Goal: Find specific page/section: Find specific page/section

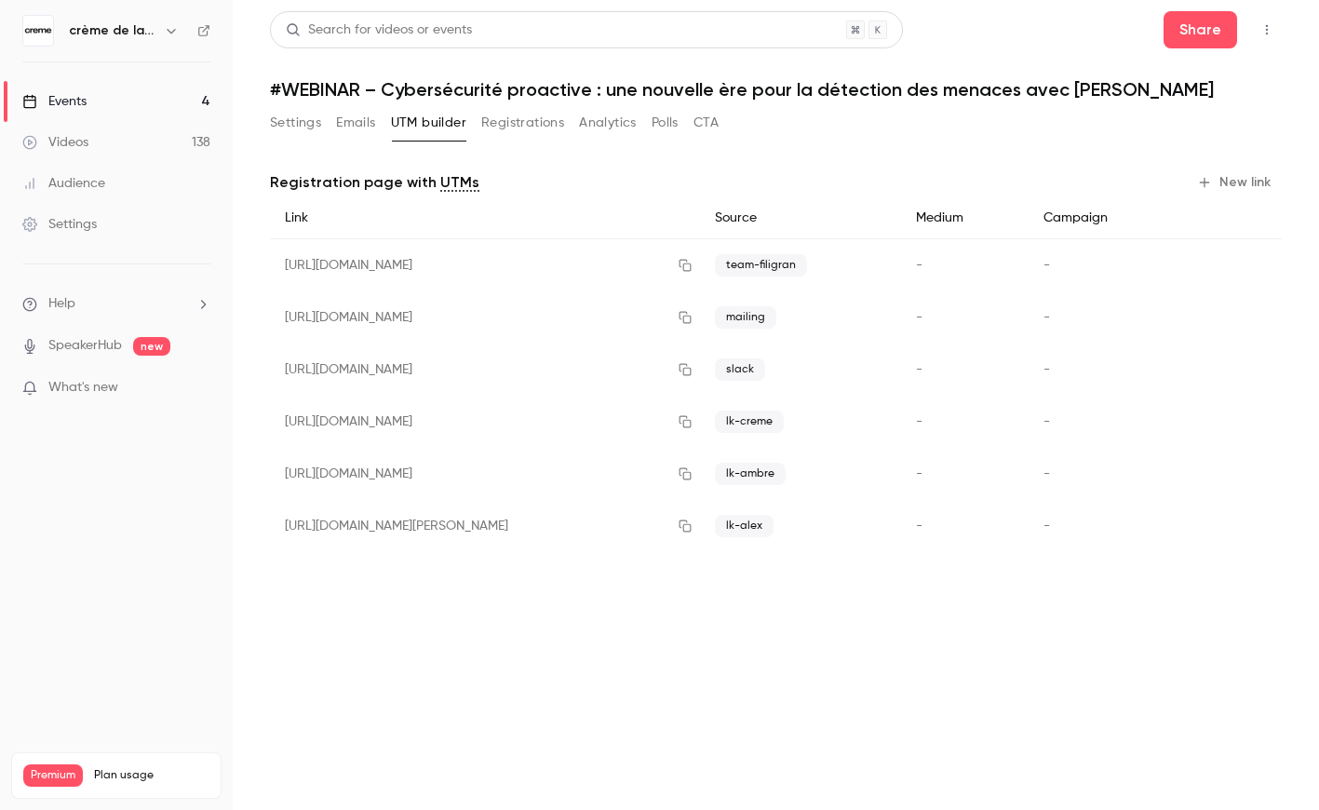
click at [297, 123] on button "Settings" at bounding box center [295, 123] width 51 height 30
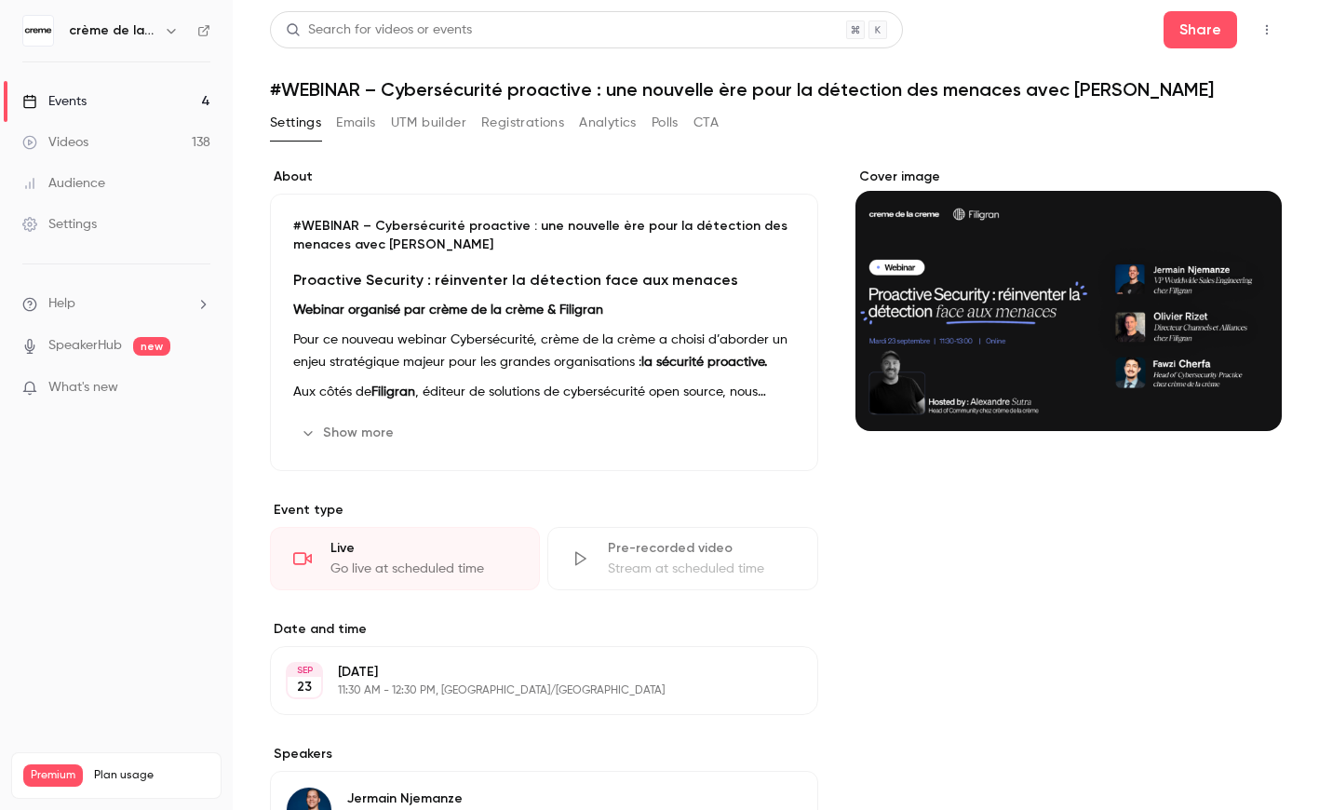
click at [143, 82] on link "Events 4" at bounding box center [116, 101] width 233 height 41
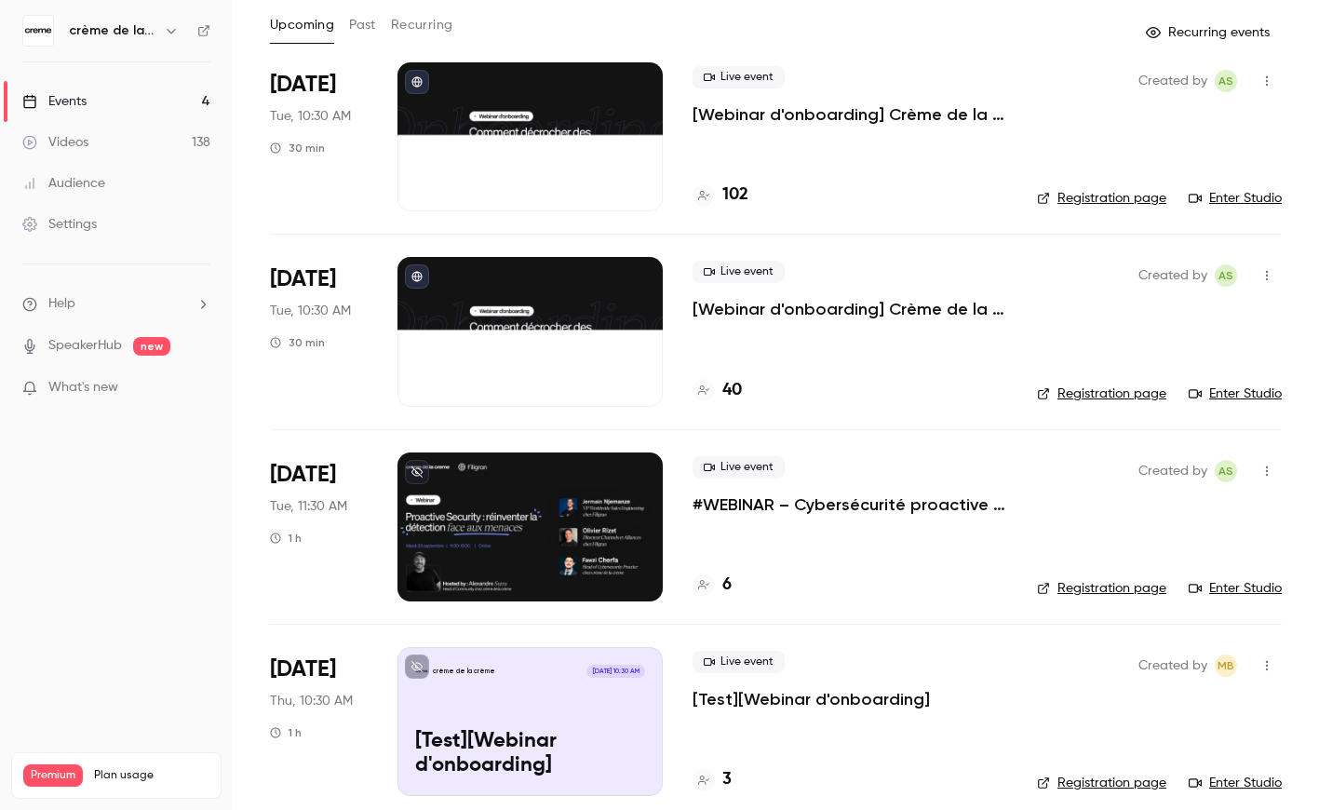
scroll to position [117, 0]
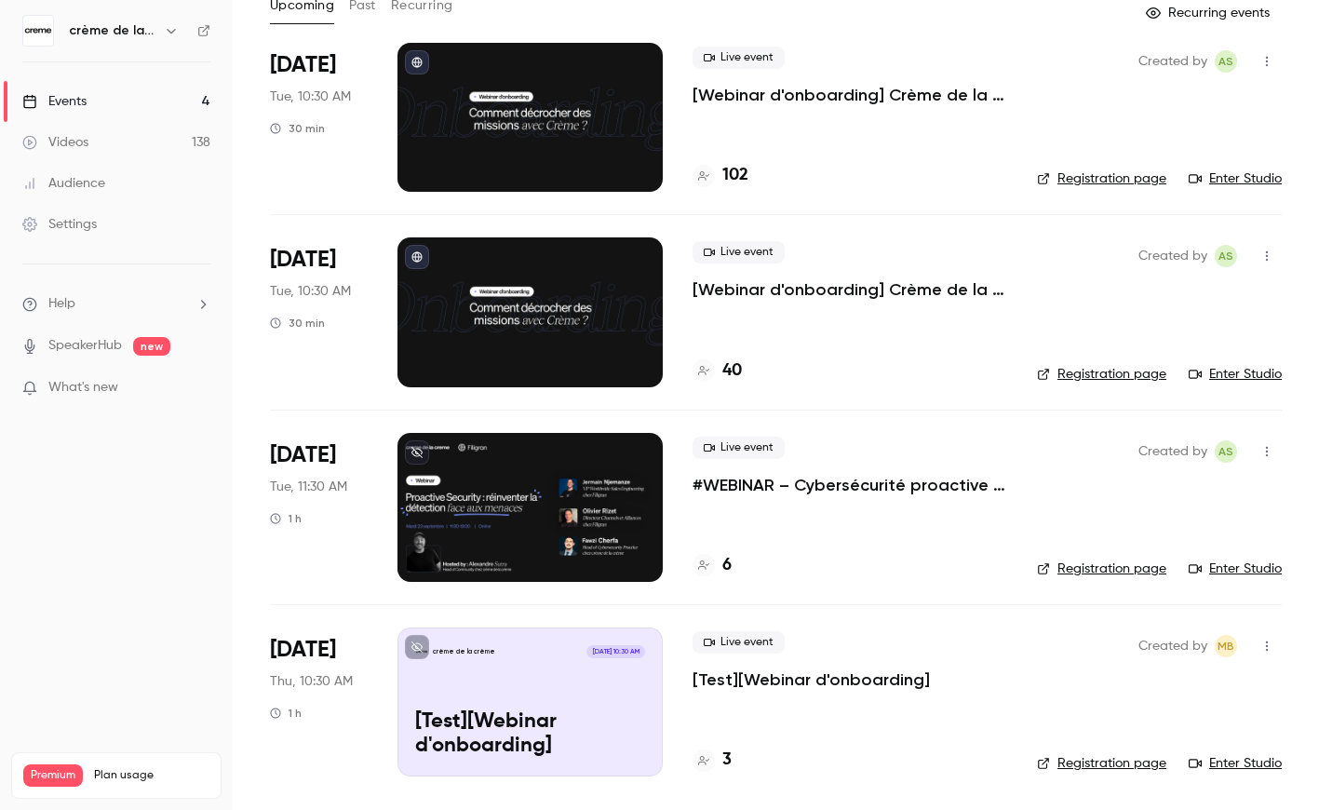
click at [724, 567] on h4 "6" at bounding box center [726, 565] width 9 height 25
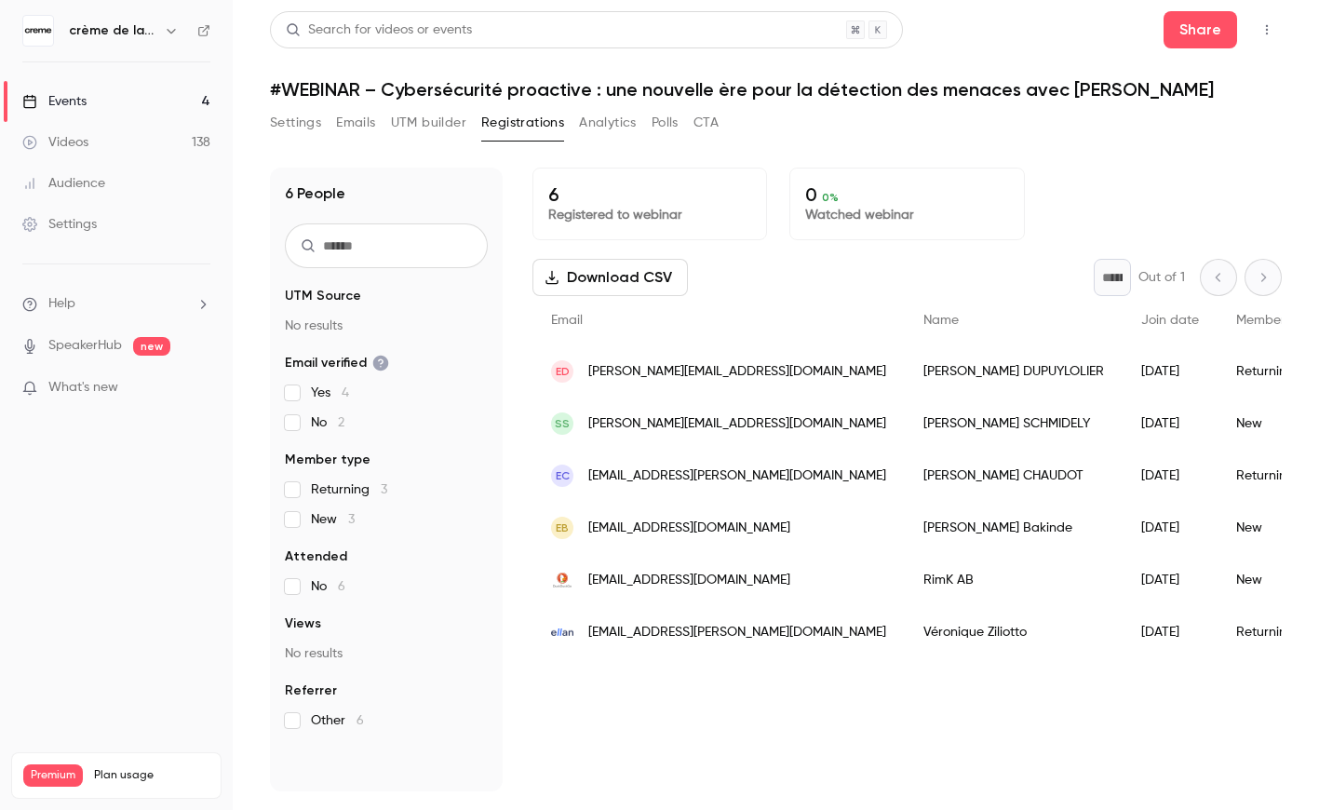
click at [905, 374] on div "[PERSON_NAME]" at bounding box center [1014, 371] width 218 height 52
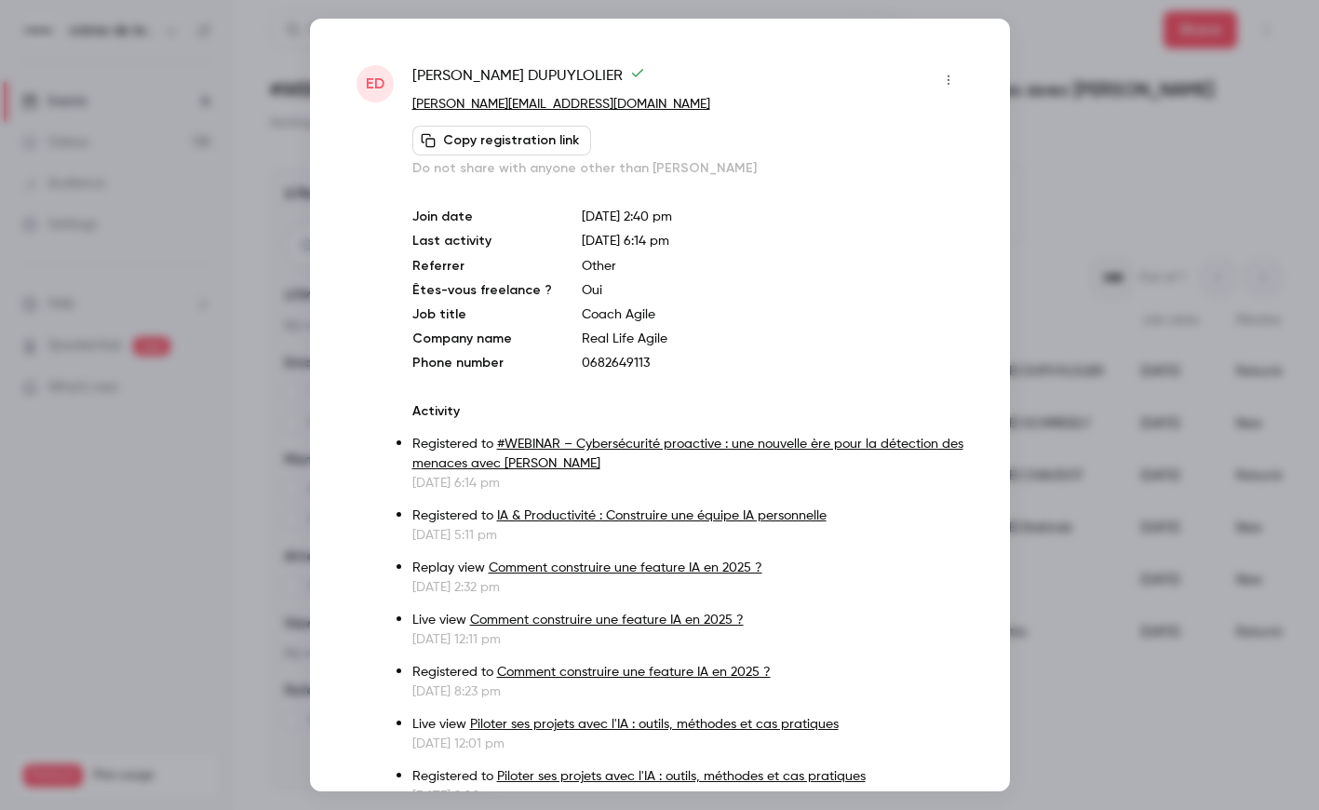
click at [1090, 337] on div at bounding box center [659, 405] width 1319 height 810
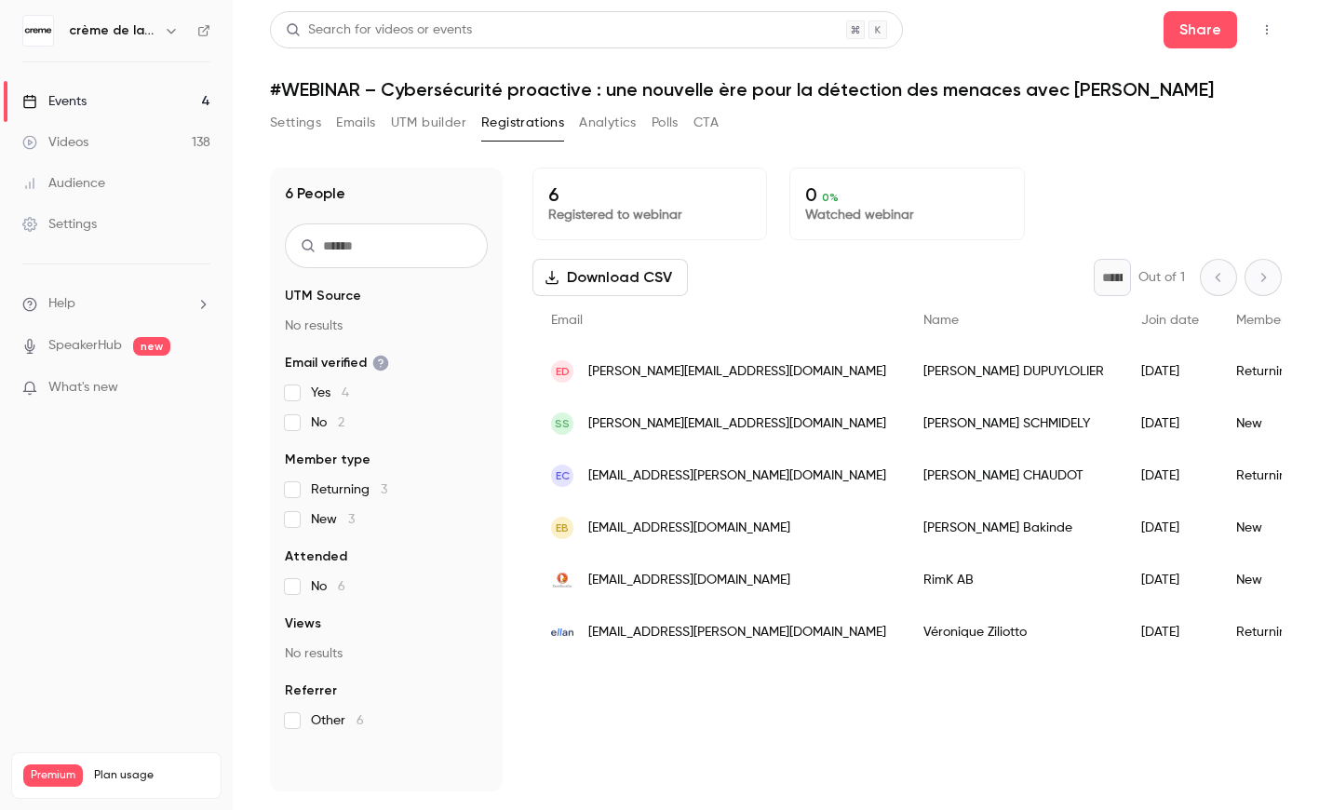
click at [911, 418] on div "[PERSON_NAME]" at bounding box center [1014, 423] width 218 height 52
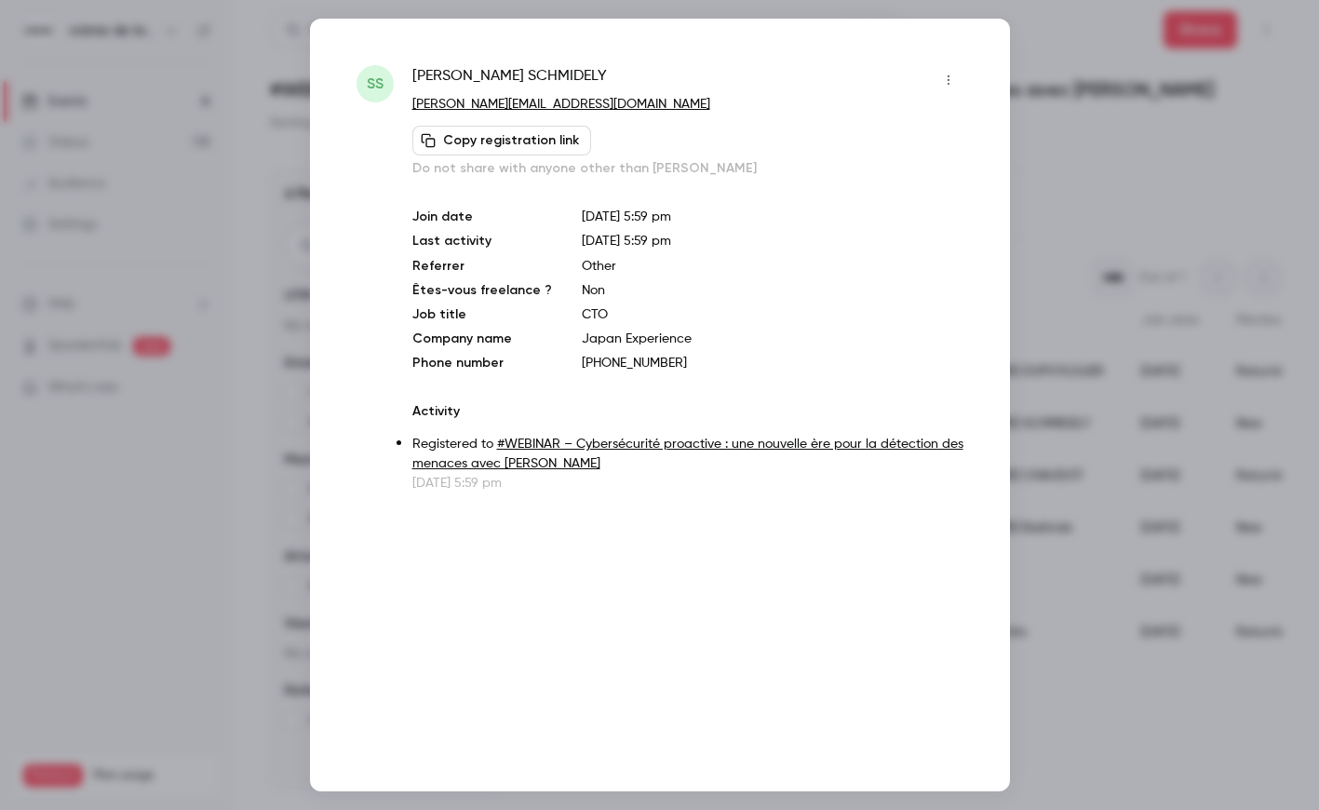
click at [1152, 279] on div at bounding box center [659, 405] width 1319 height 810
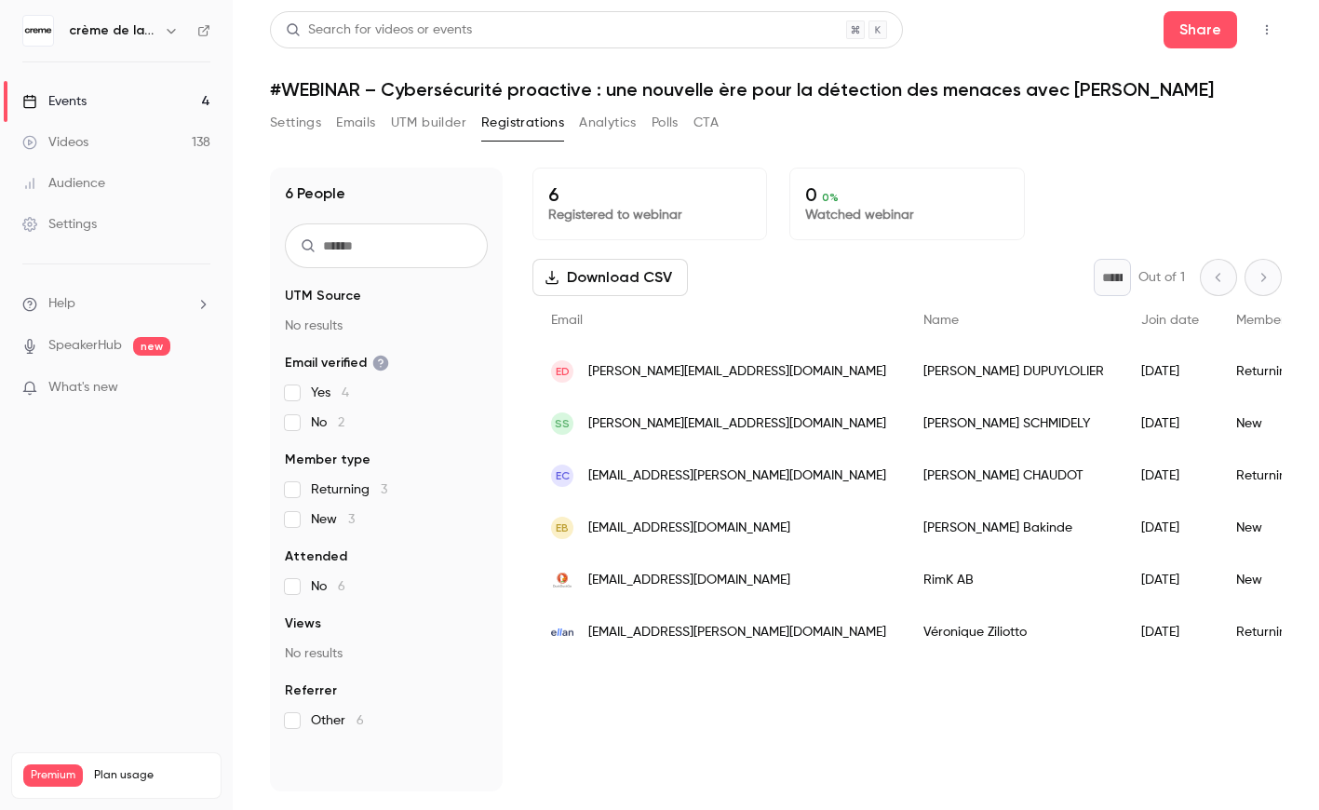
click at [905, 370] on div "[PERSON_NAME]" at bounding box center [1014, 371] width 218 height 52
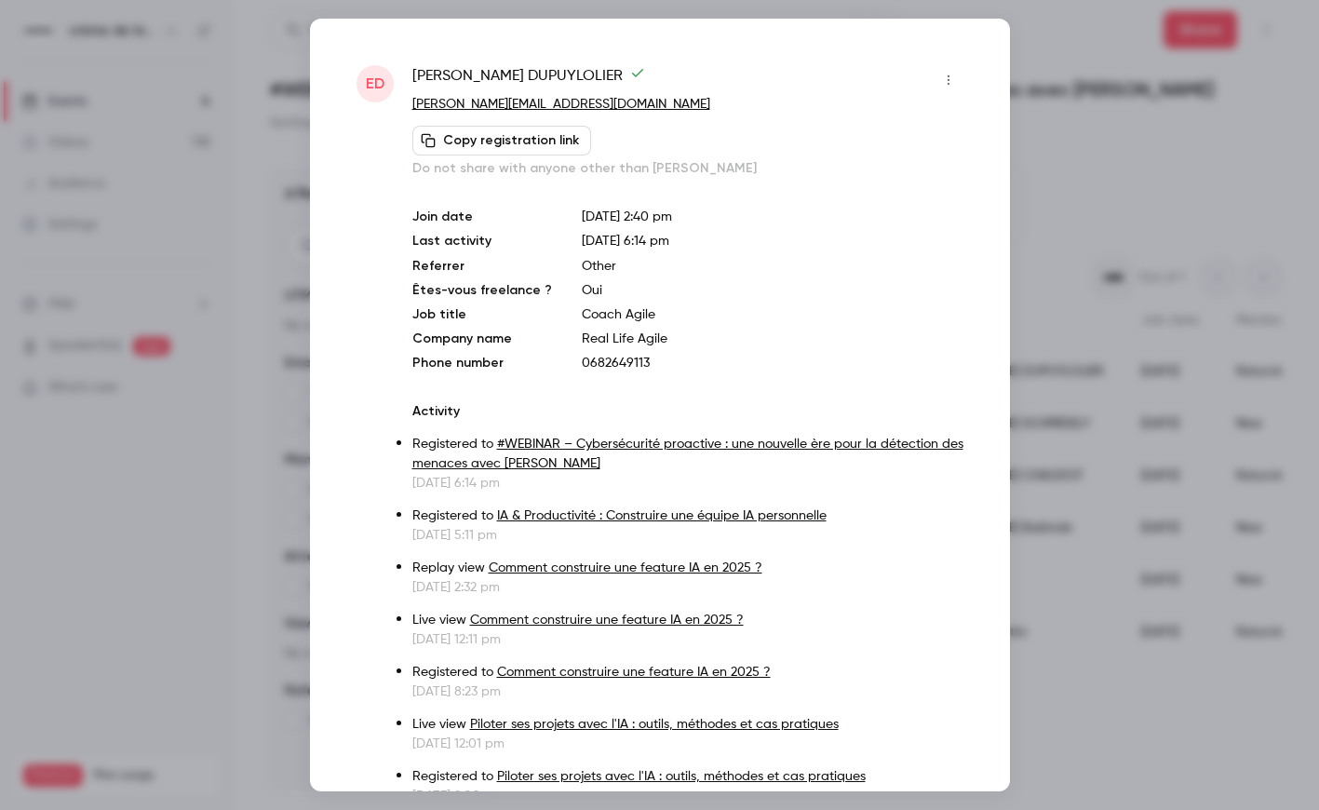
click at [1083, 240] on div at bounding box center [659, 405] width 1319 height 810
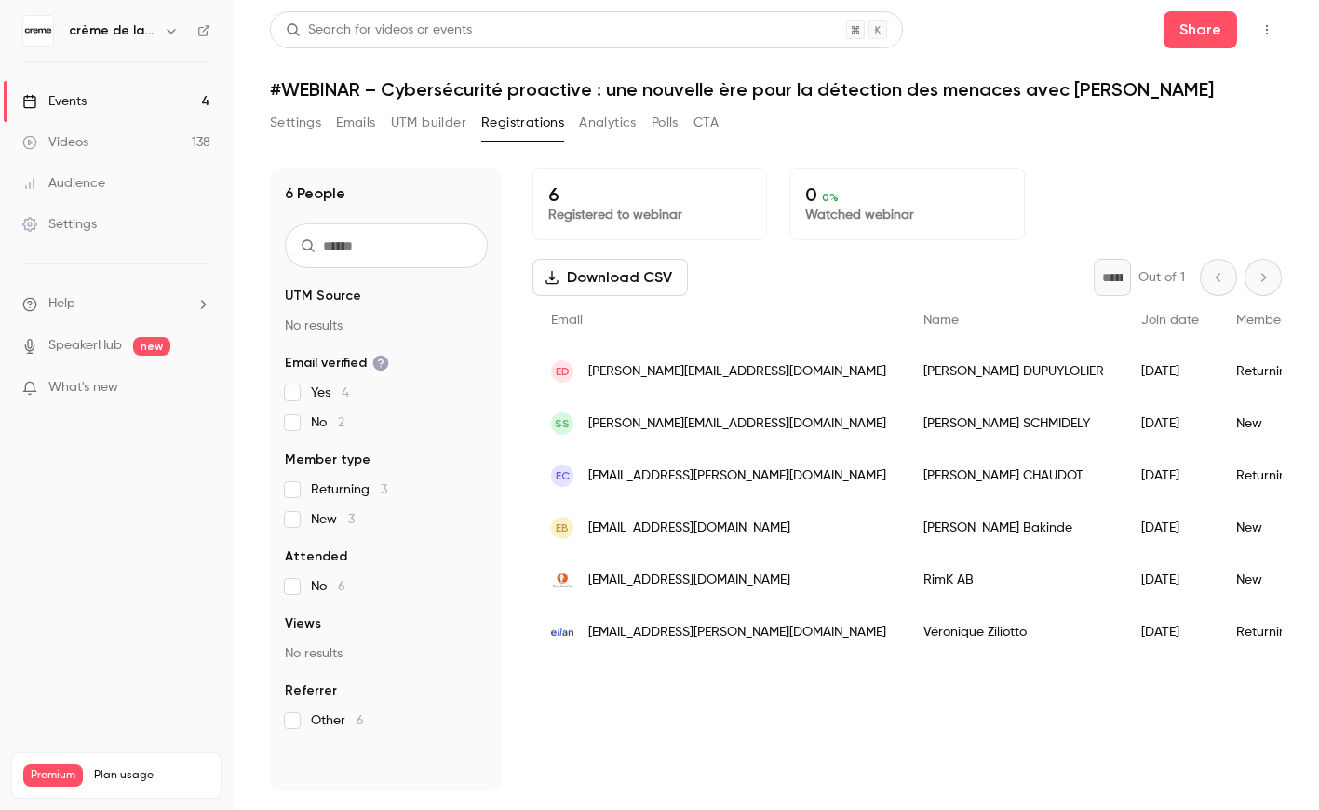
click at [905, 472] on div "[PERSON_NAME]" at bounding box center [1014, 475] width 218 height 52
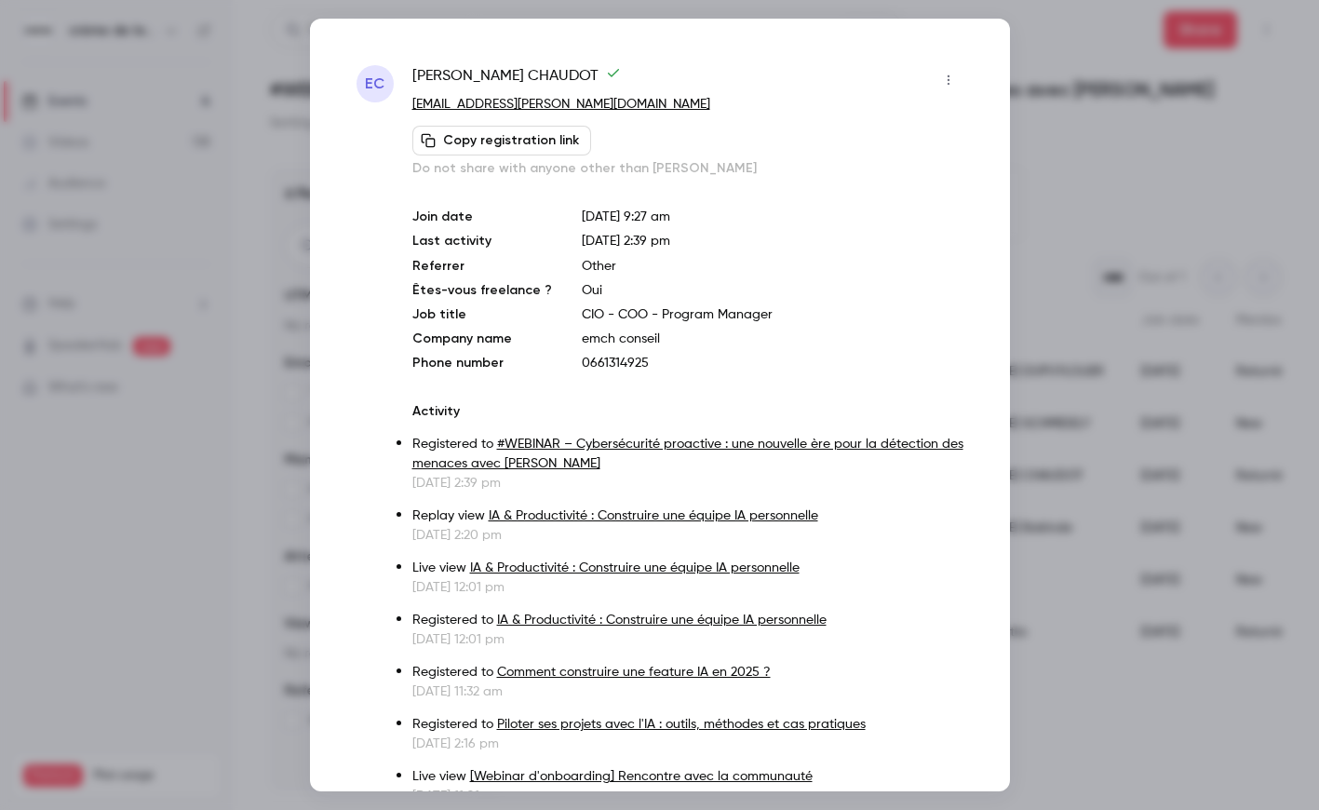
click at [1101, 224] on div at bounding box center [659, 405] width 1319 height 810
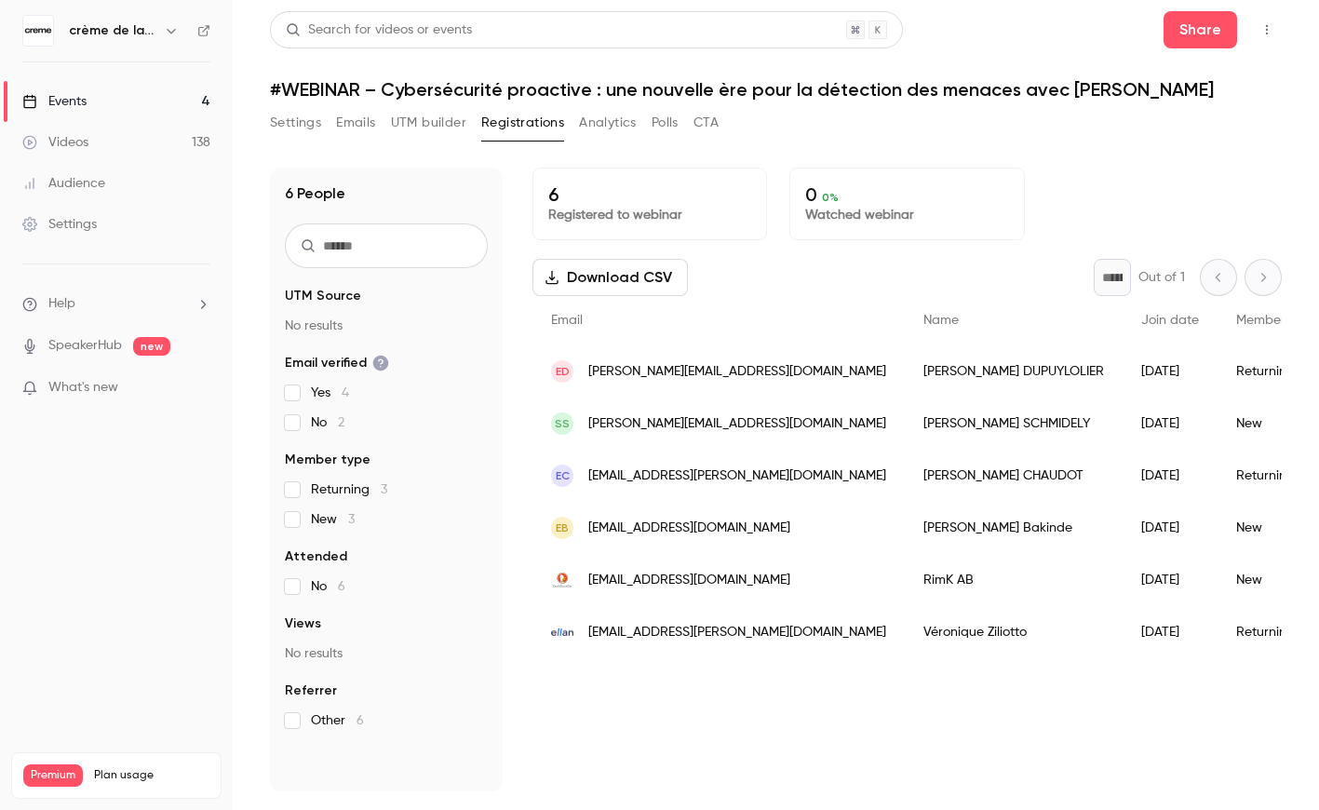
click at [905, 535] on div "[PERSON_NAME]" at bounding box center [1014, 528] width 218 height 52
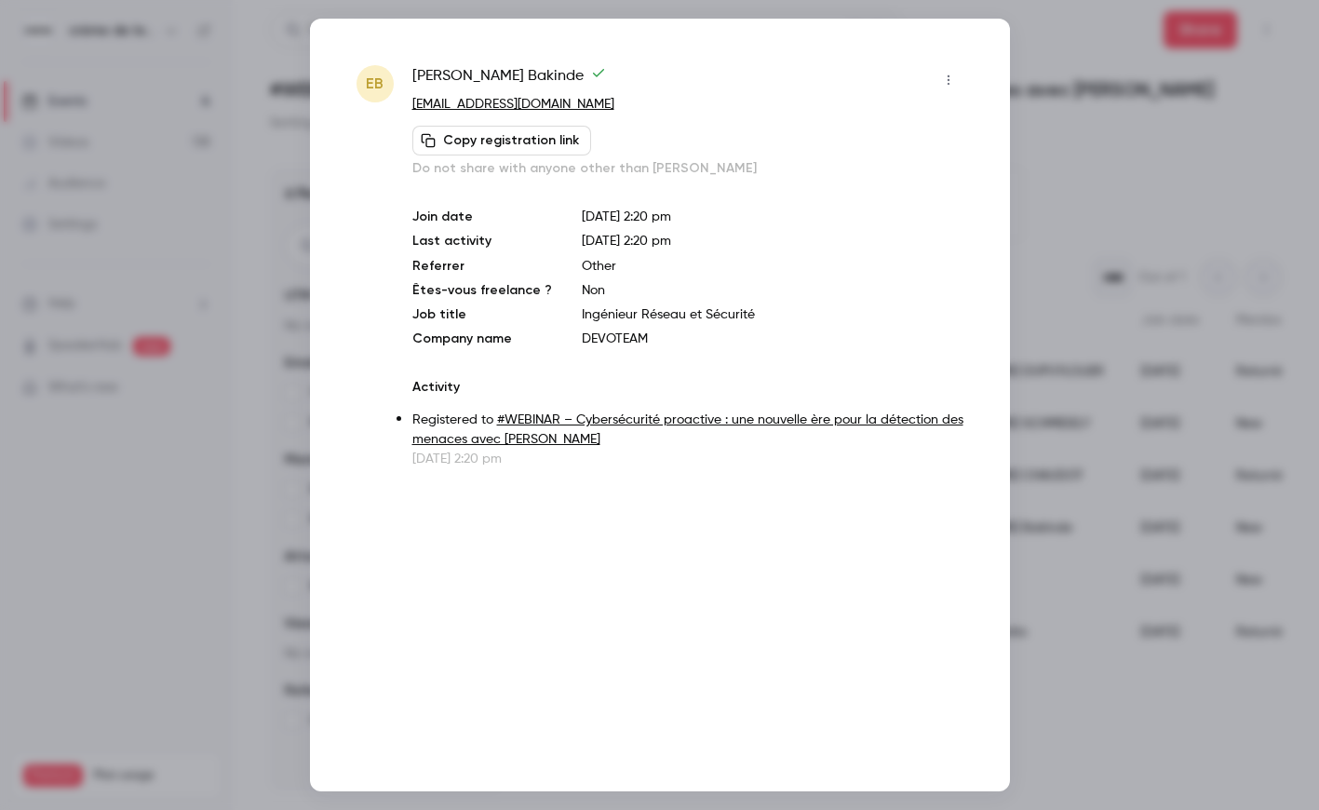
click at [1187, 218] on div at bounding box center [659, 405] width 1319 height 810
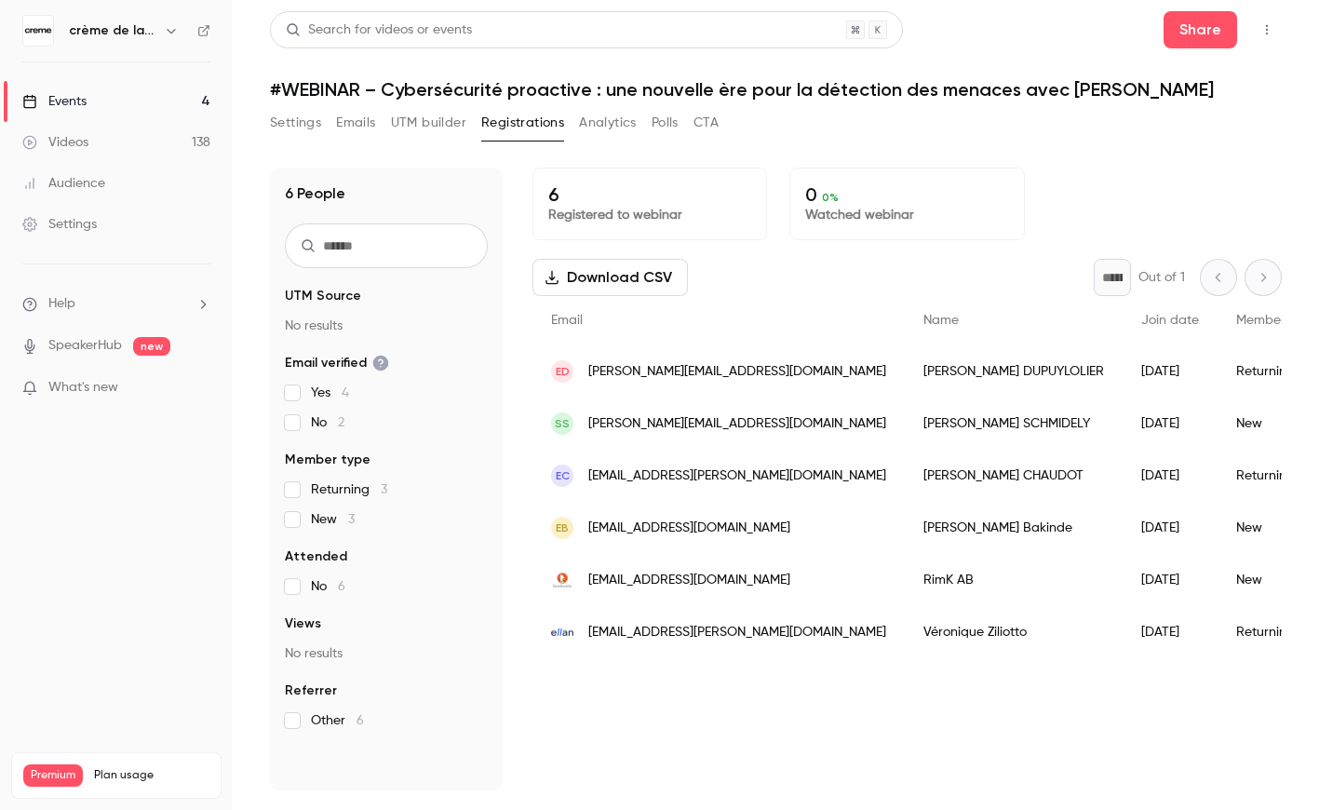
click at [905, 579] on div "RimK AB" at bounding box center [1014, 580] width 218 height 52
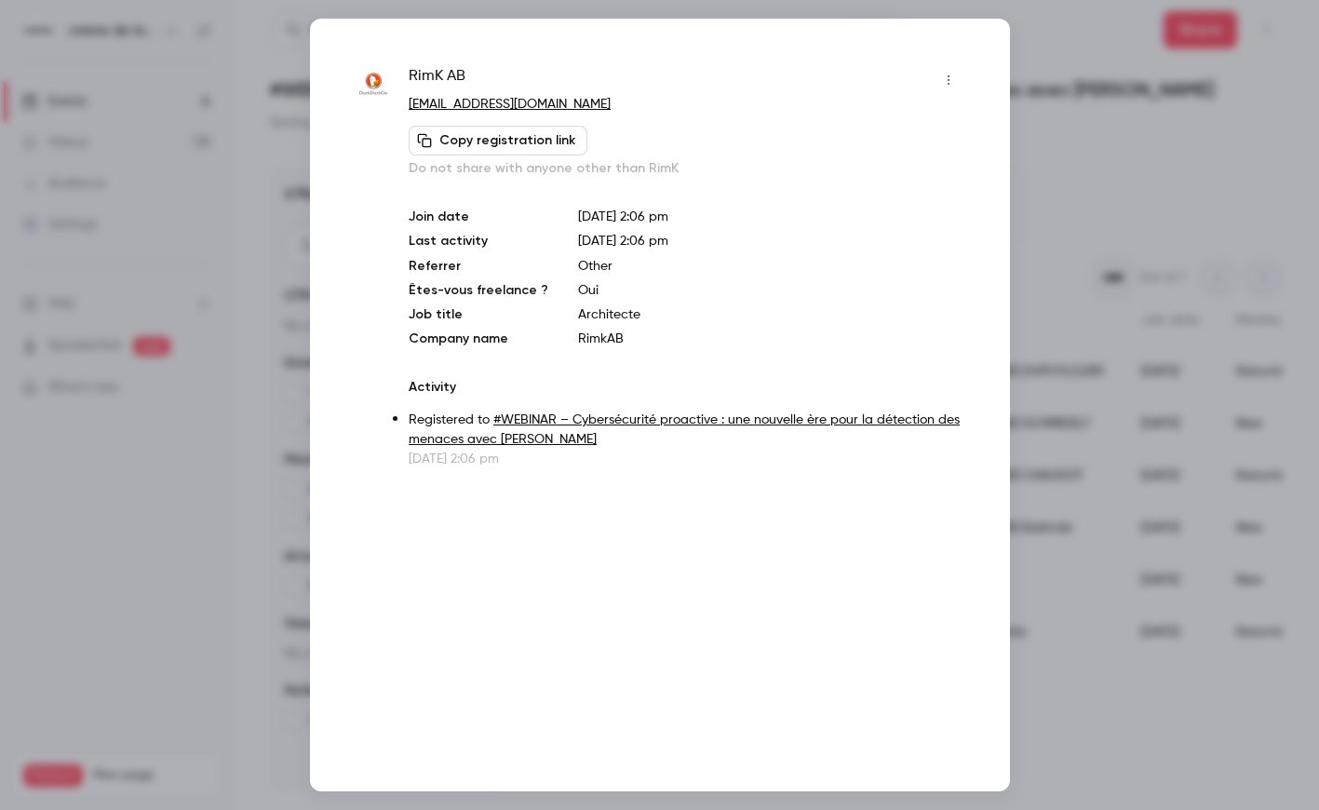
click at [1071, 523] on div at bounding box center [659, 405] width 1319 height 810
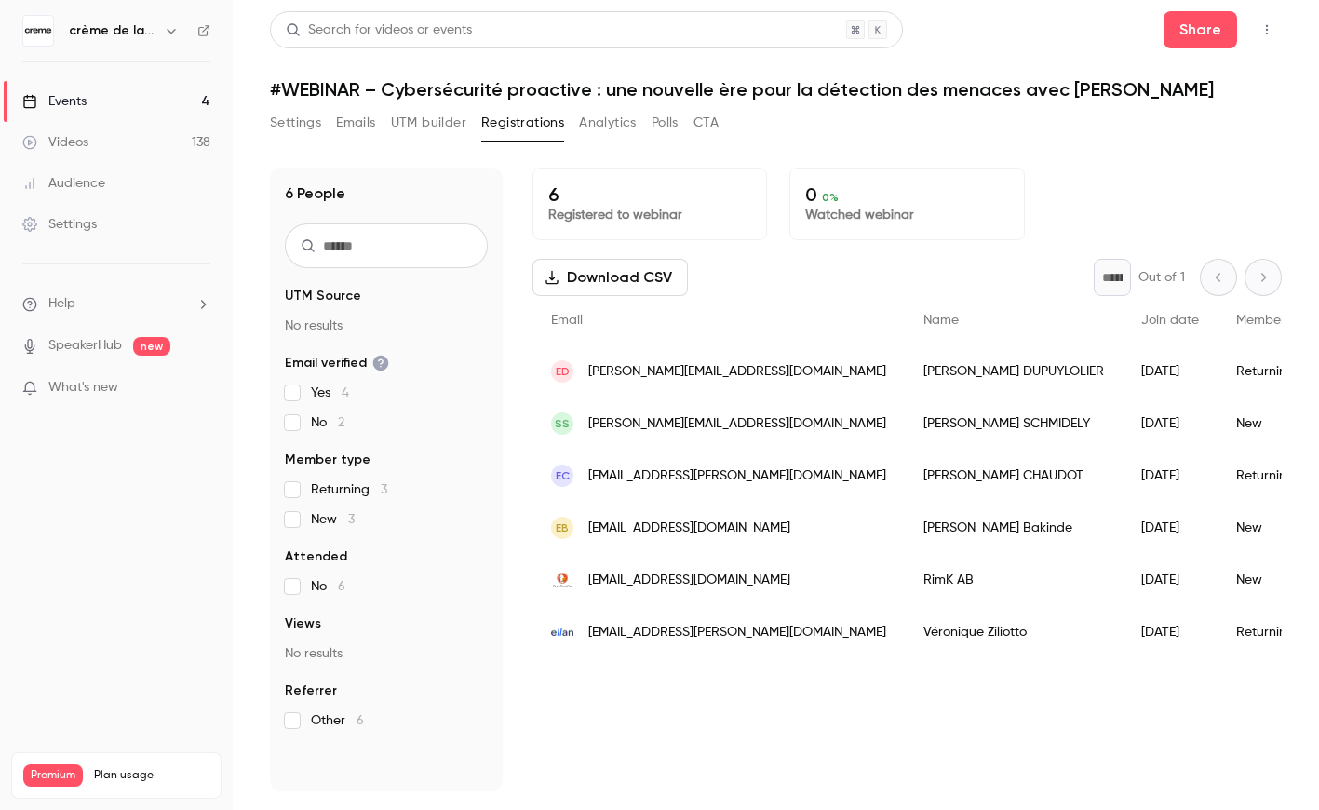
click at [905, 626] on div "[PERSON_NAME]" at bounding box center [1014, 632] width 218 height 52
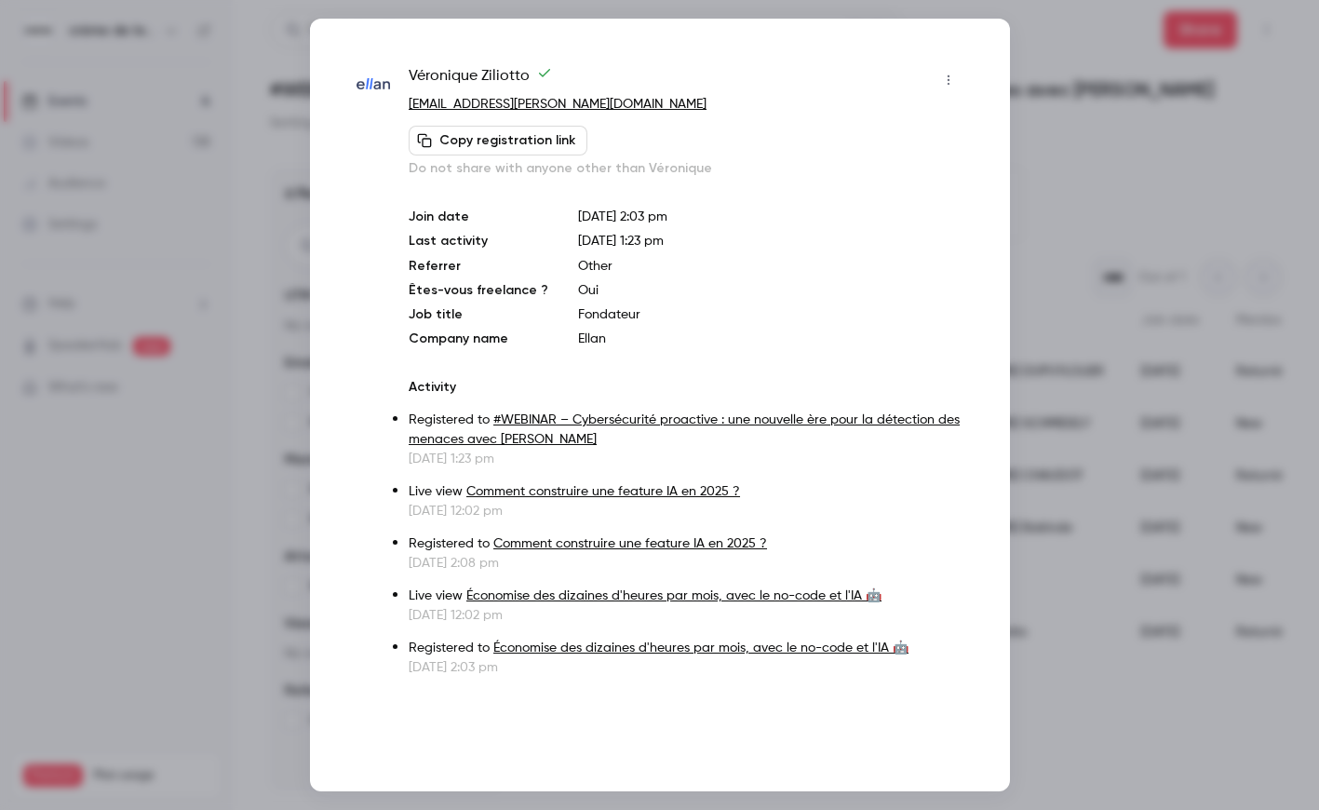
click at [1096, 334] on div at bounding box center [659, 405] width 1319 height 810
